Goal: Check status: Check status

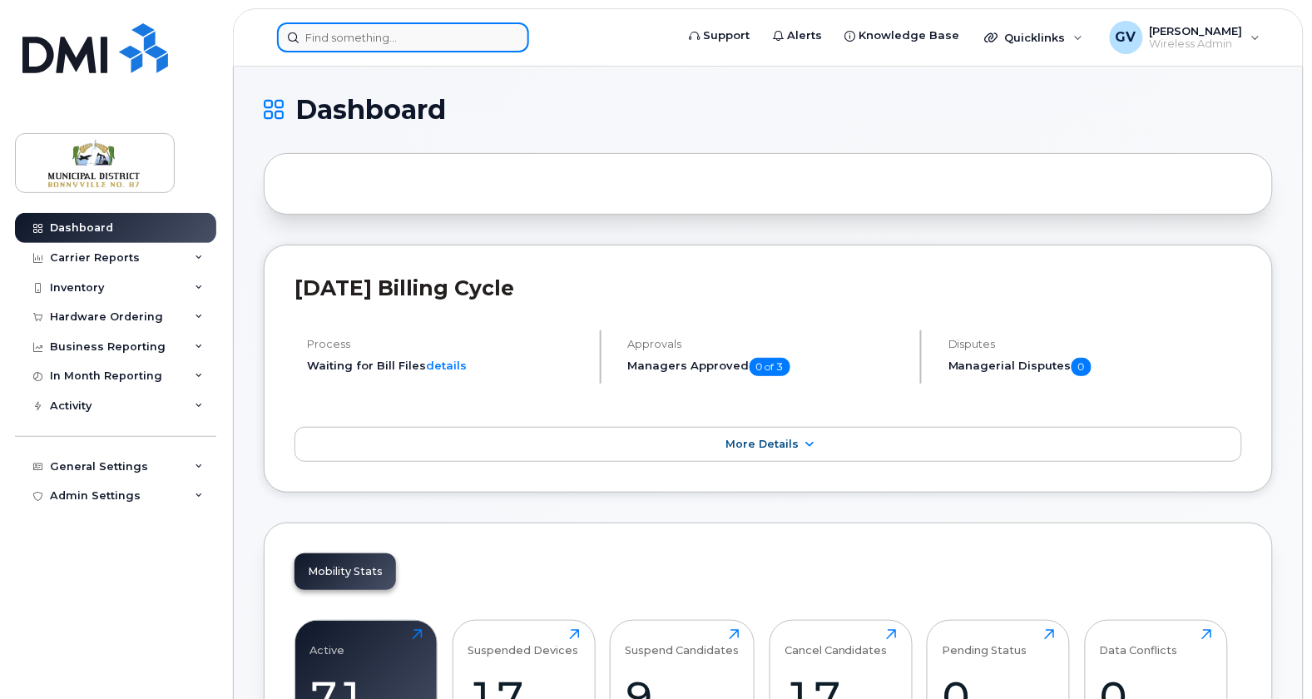
click at [385, 38] on input at bounding box center [403, 37] width 252 height 30
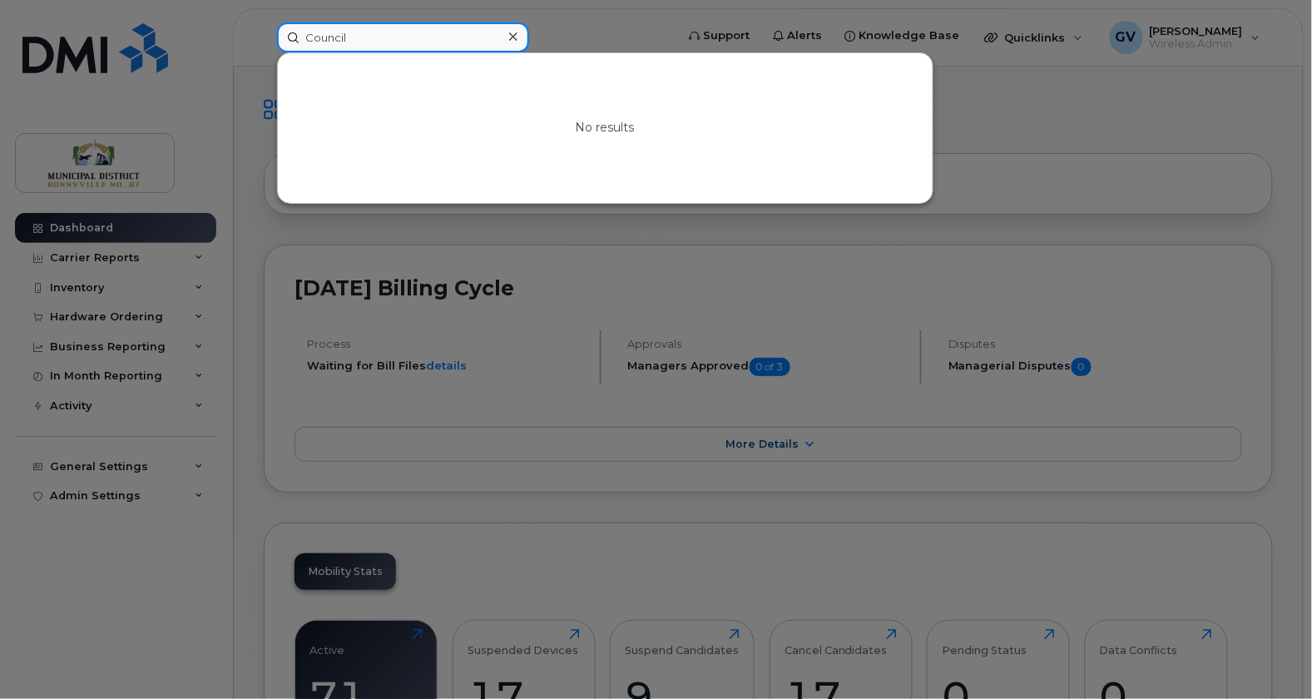
type input "Council"
click at [254, 240] on div at bounding box center [656, 349] width 1312 height 699
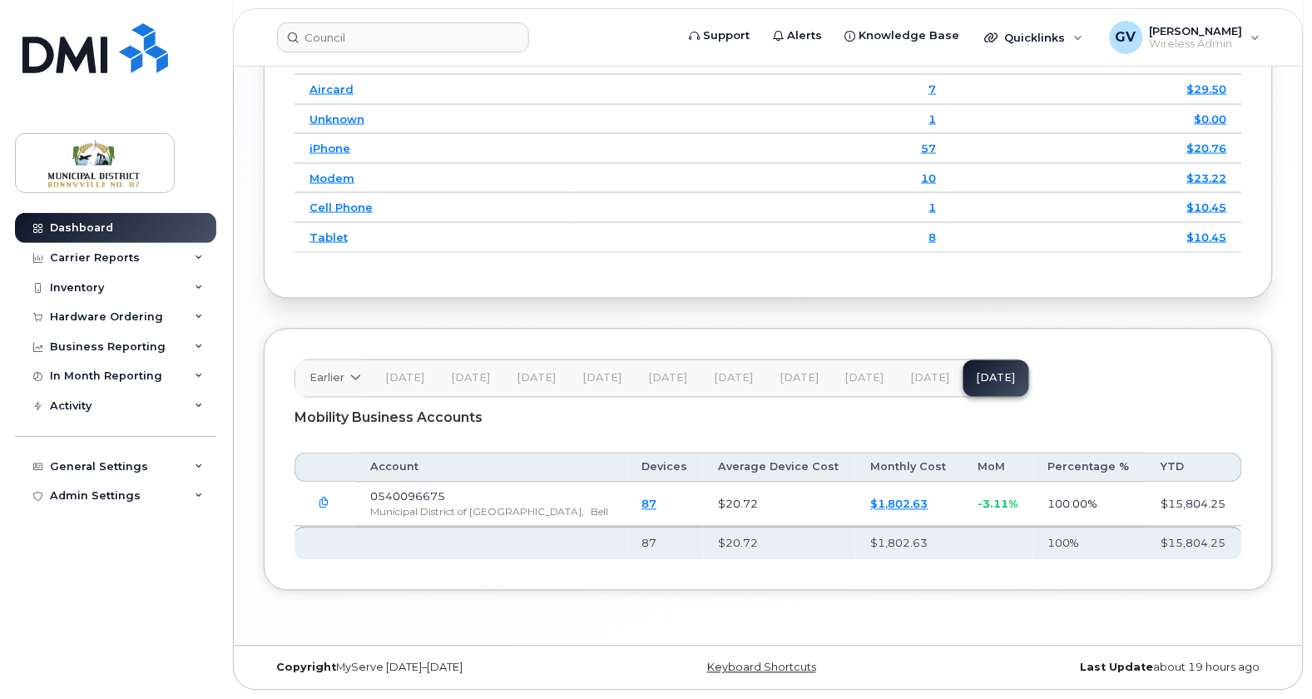
scroll to position [1992, 0]
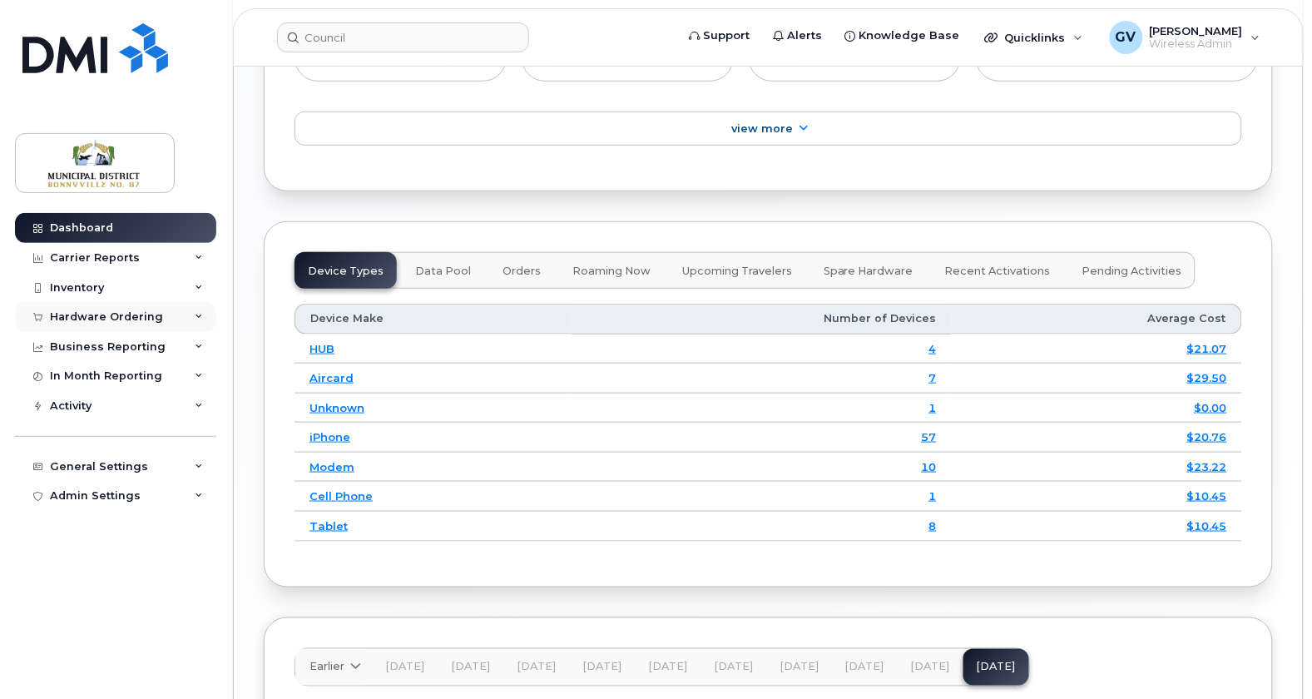
click at [197, 318] on icon at bounding box center [199, 317] width 8 height 8
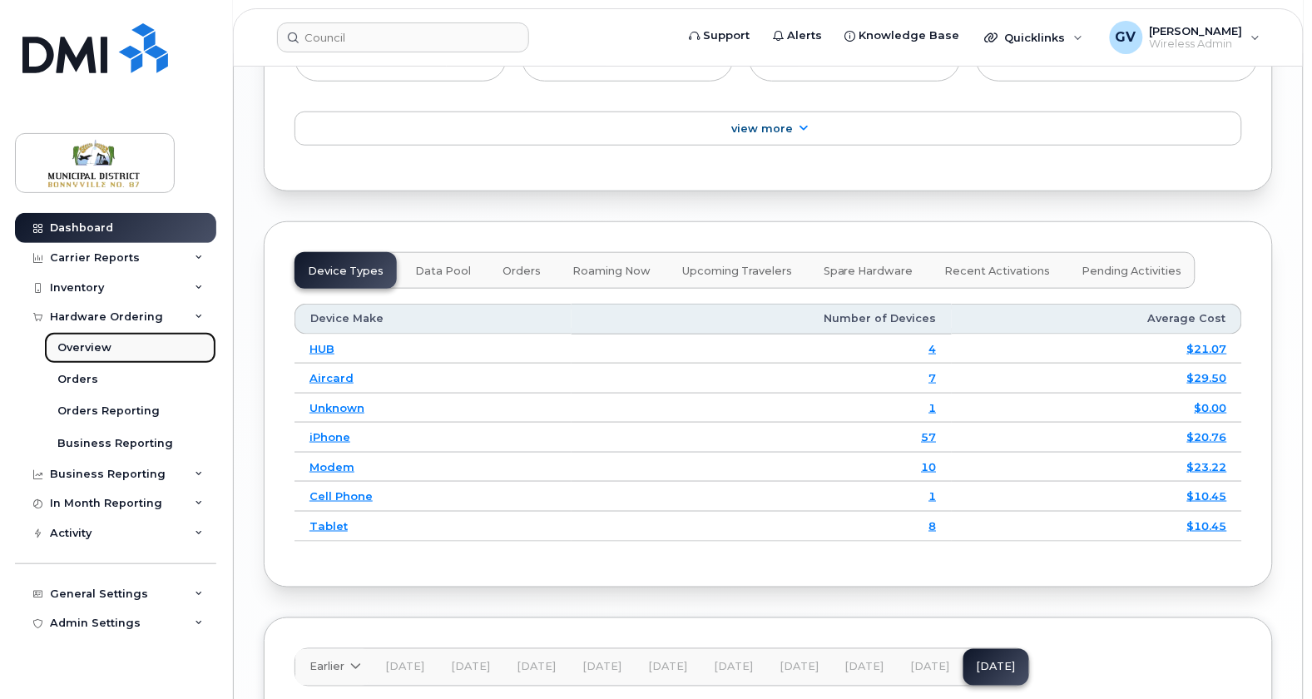
click at [91, 347] on div "Overview" at bounding box center [84, 347] width 54 height 15
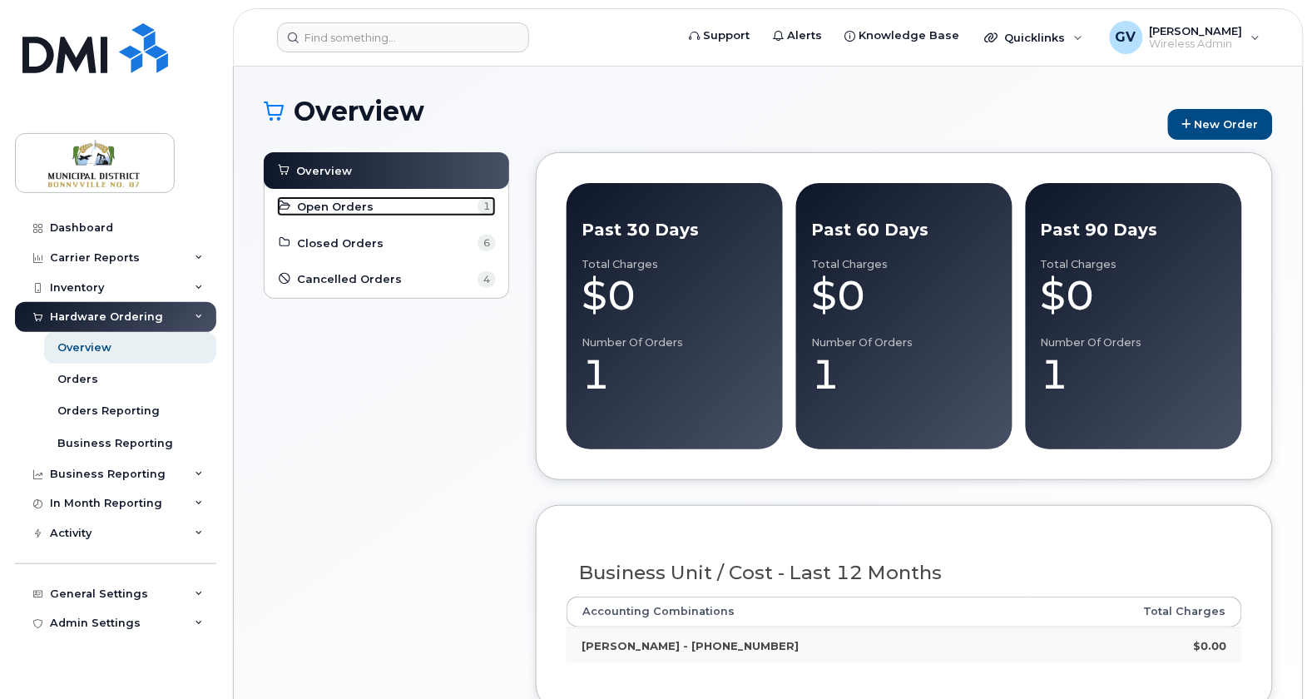
click at [350, 208] on span "Open Orders" at bounding box center [336, 207] width 77 height 16
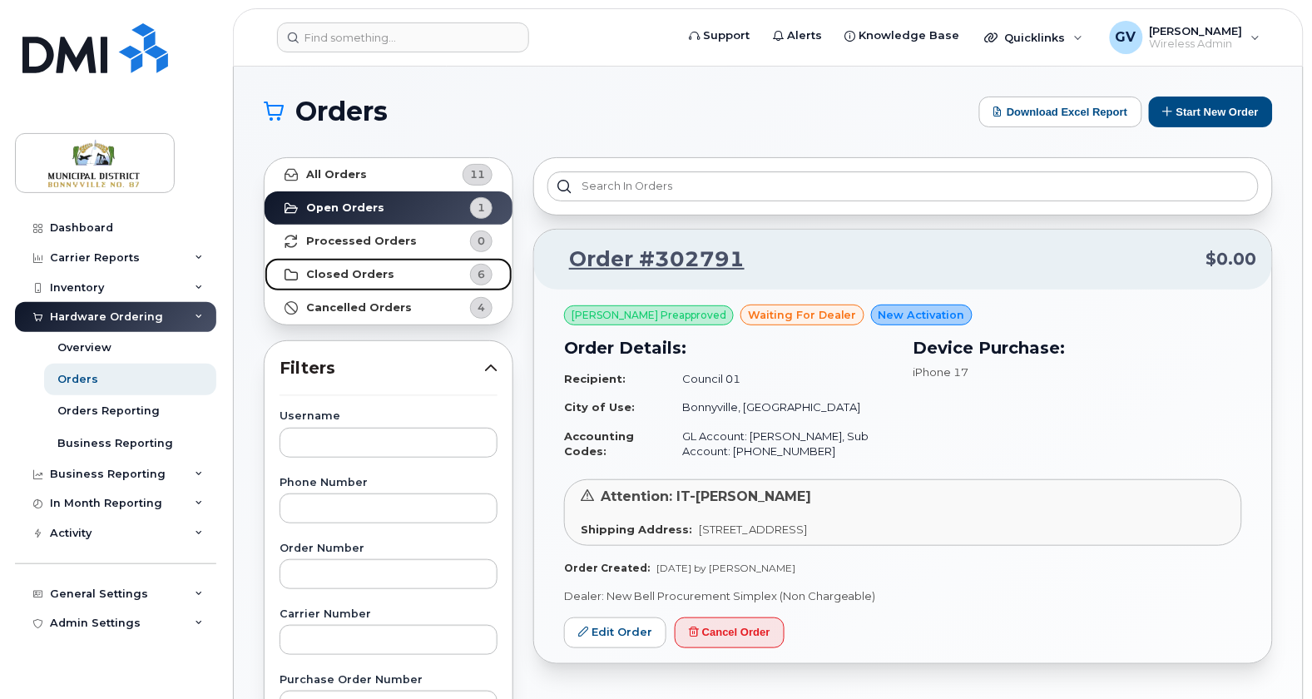
click at [370, 269] on strong "Closed Orders" at bounding box center [350, 274] width 88 height 13
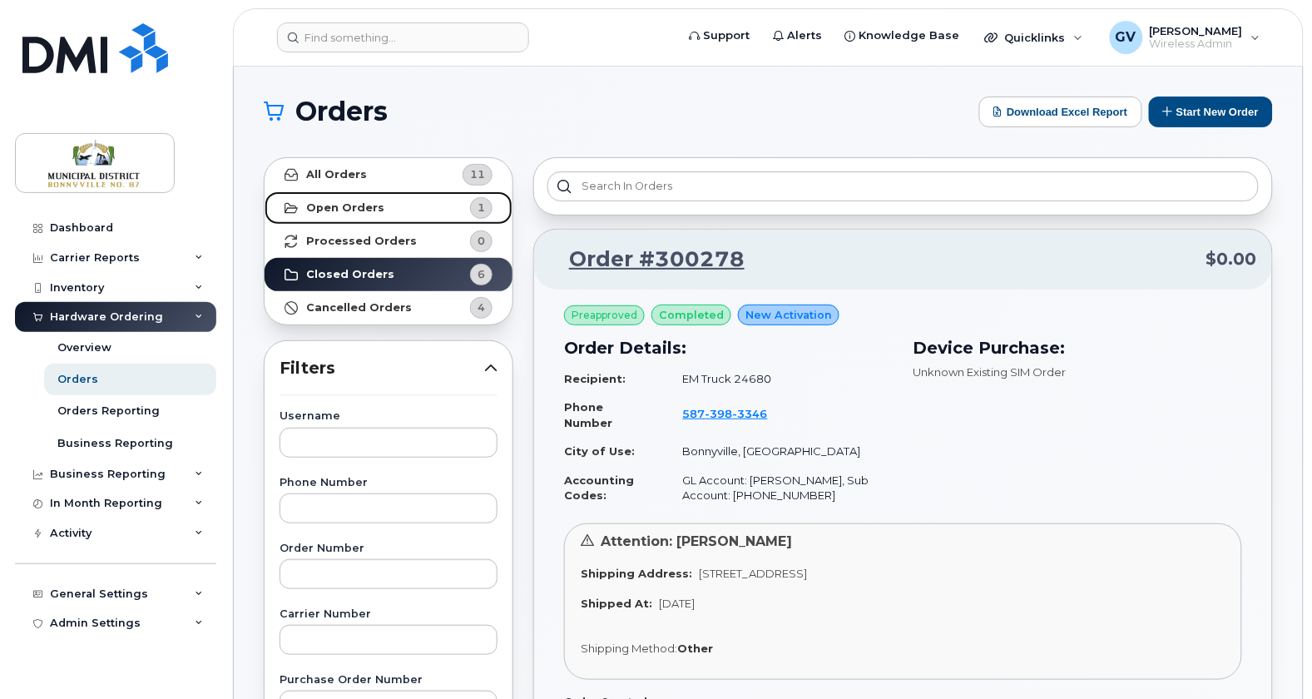
click at [343, 205] on strong "Open Orders" at bounding box center [345, 207] width 78 height 13
